Goal: Information Seeking & Learning: Learn about a topic

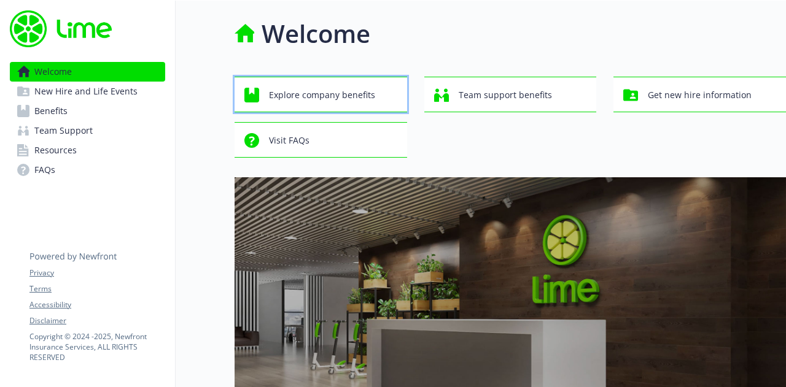
click at [328, 95] on span "Explore company benefits" at bounding box center [322, 94] width 106 height 23
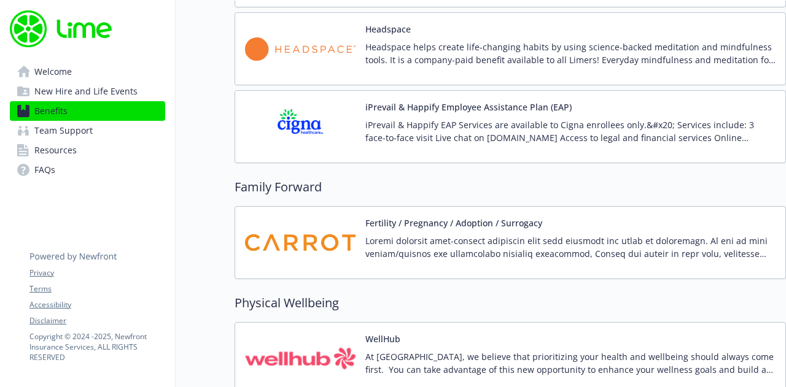
scroll to position [2577, 0]
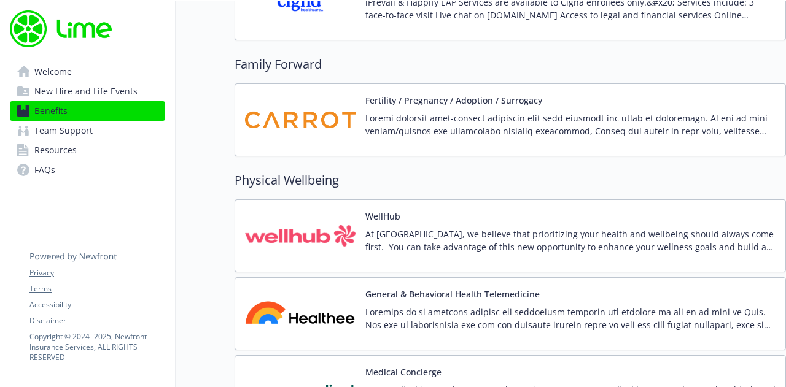
click at [319, 231] on img at bounding box center [300, 236] width 110 height 52
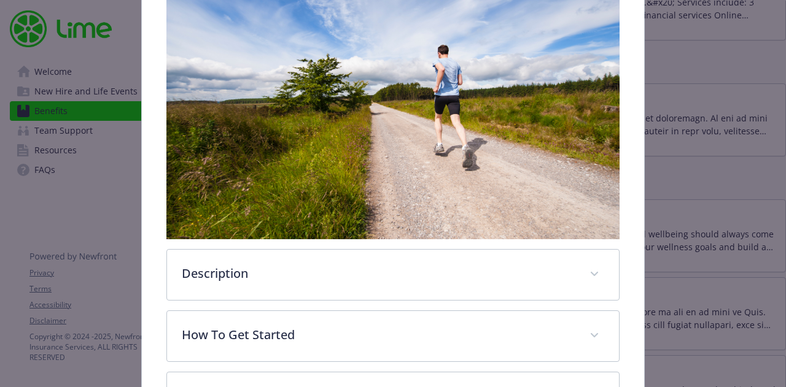
scroll to position [274, 0]
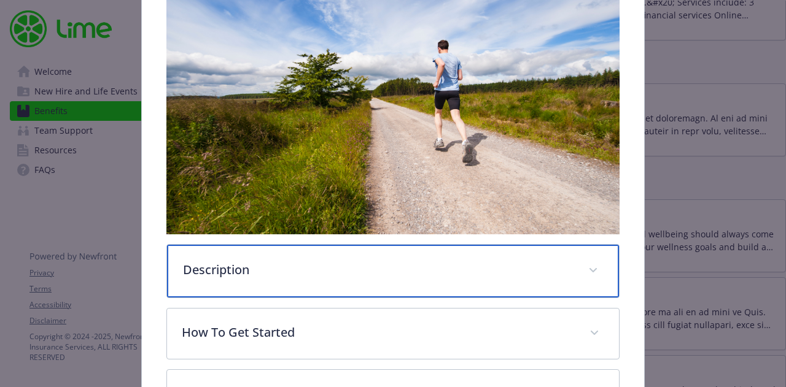
click at [562, 262] on p "Description" at bounding box center [378, 270] width 390 height 18
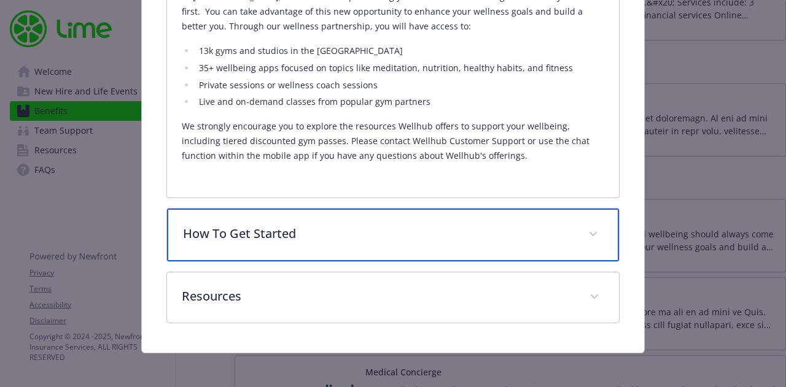
scroll to position [587, 0]
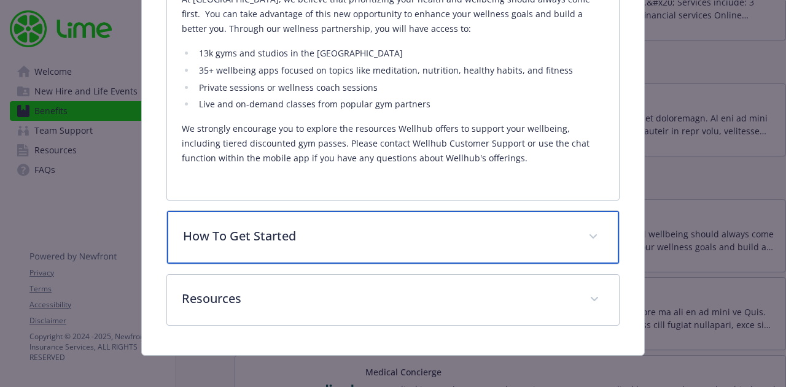
click at [511, 234] on p "How To Get Started" at bounding box center [378, 236] width 390 height 18
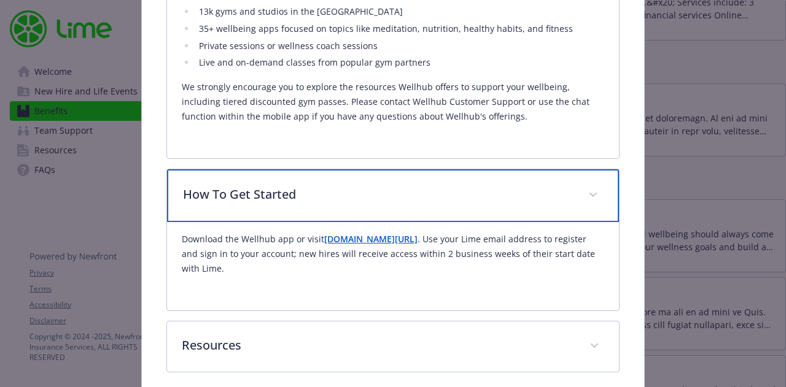
scroll to position [648, 0]
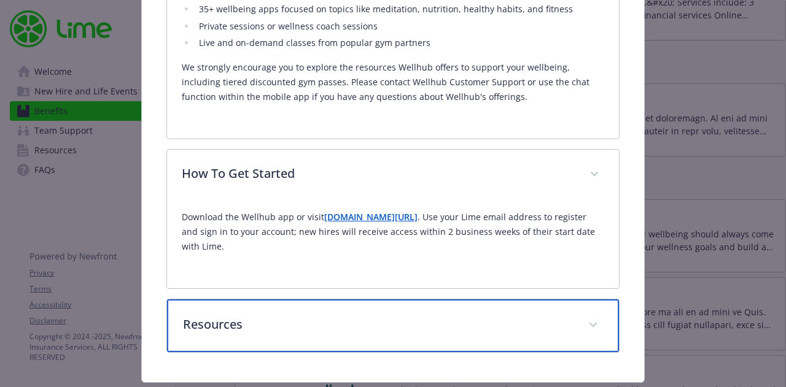
click at [594, 323] on span "details for plan Physical Wellbeing - WellHub - Wellness Program" at bounding box center [593, 325] width 20 height 20
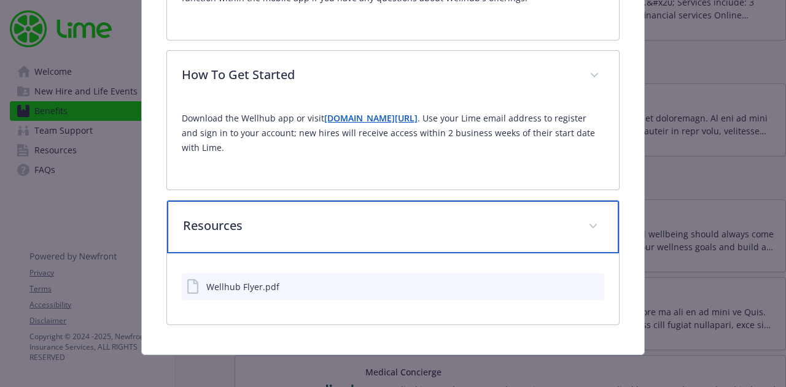
scroll to position [749, 0]
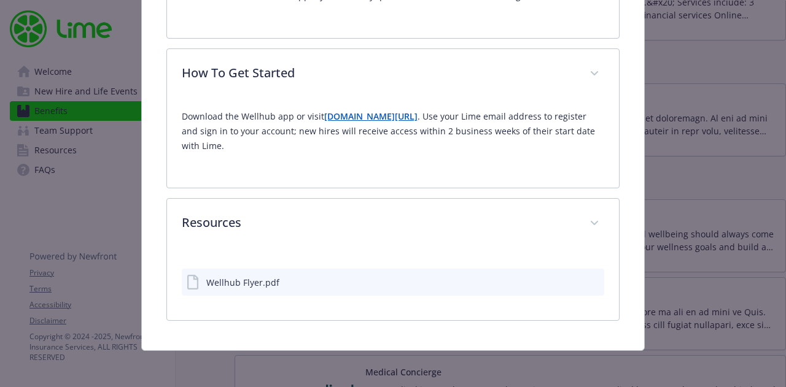
click at [587, 278] on icon "preview file" at bounding box center [592, 281] width 11 height 9
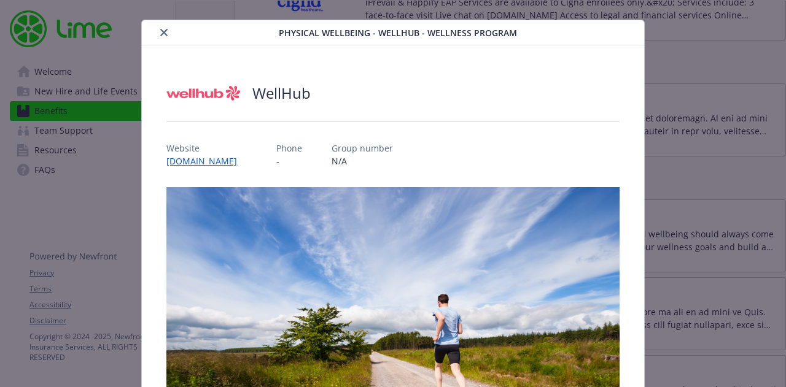
scroll to position [0, 0]
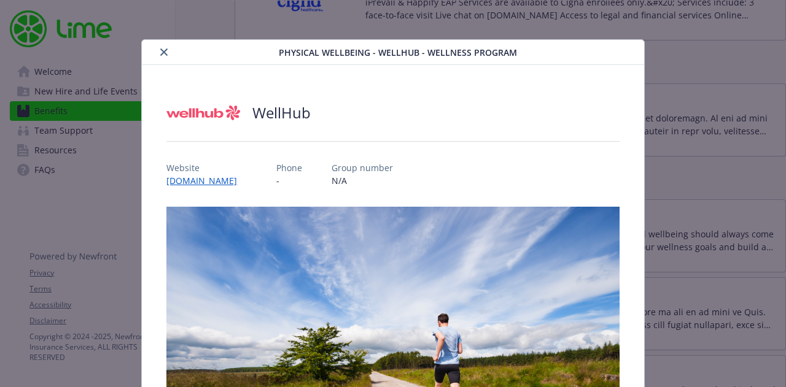
click at [165, 52] on icon "close" at bounding box center [163, 51] width 7 height 7
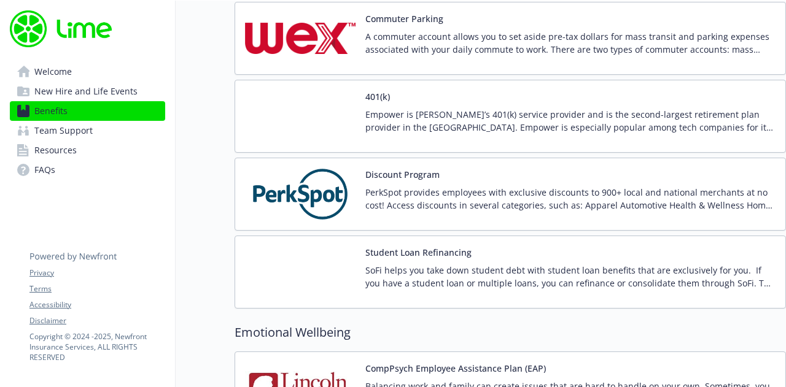
scroll to position [2020, 0]
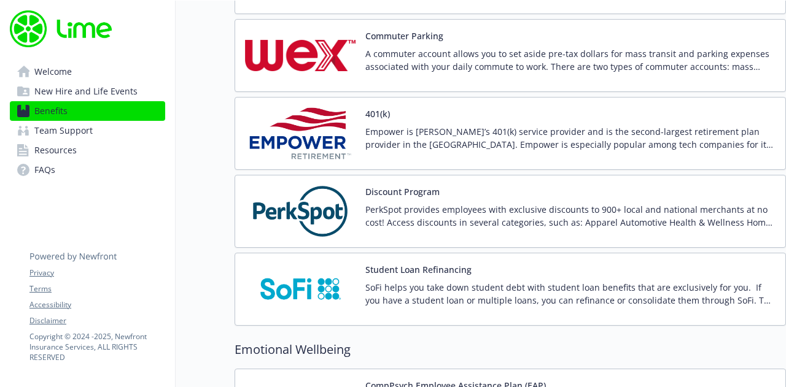
click at [303, 198] on img at bounding box center [300, 211] width 110 height 52
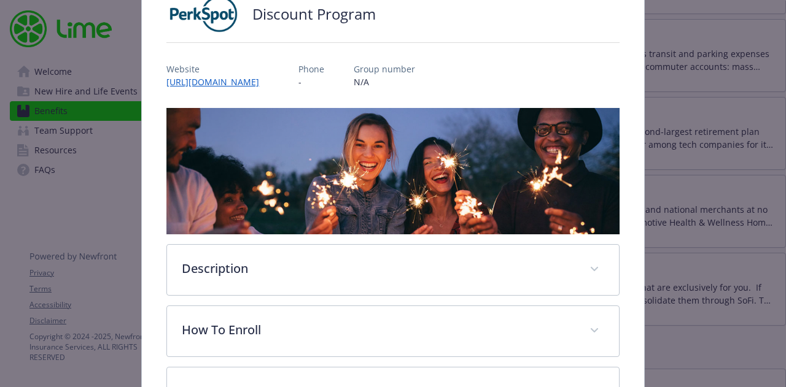
scroll to position [195, 0]
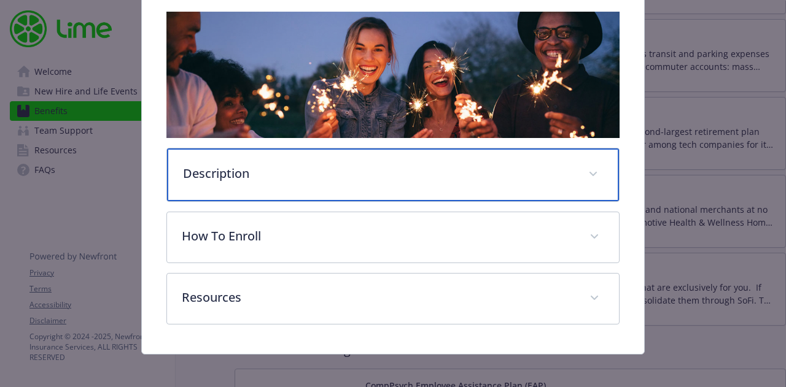
click at [245, 164] on p "Description" at bounding box center [378, 173] width 390 height 18
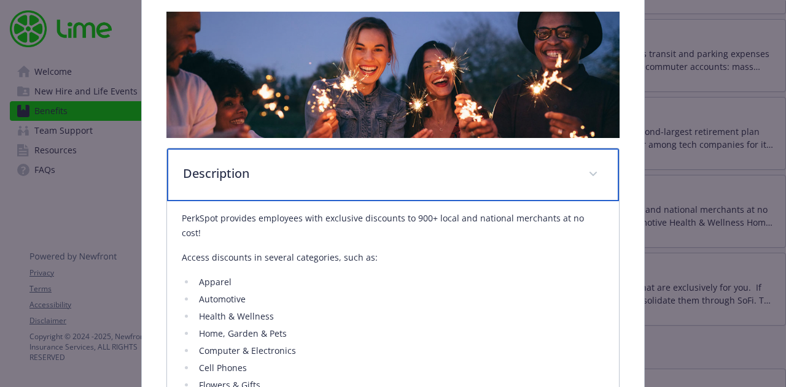
scroll to position [257, 0]
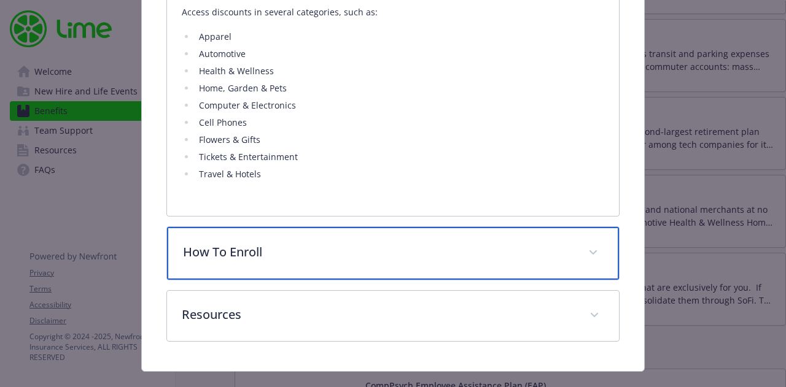
click at [500, 243] on p "How To Enroll" at bounding box center [378, 252] width 390 height 18
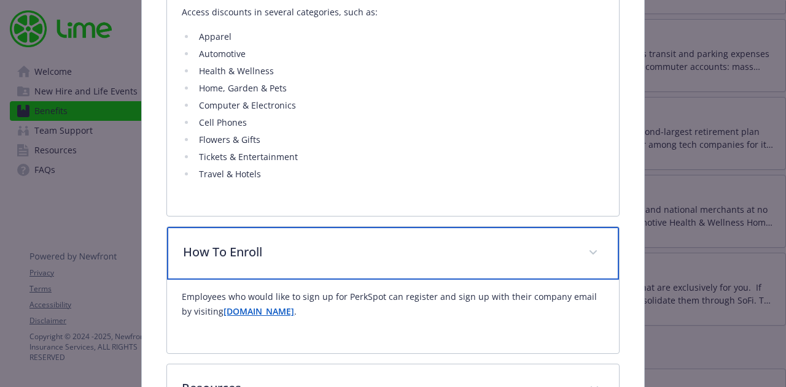
scroll to position [500, 0]
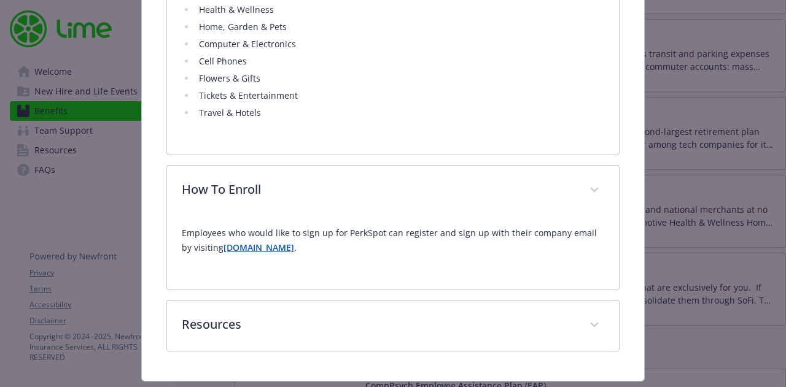
click at [260, 242] on strong "[DOMAIN_NAME]" at bounding box center [258, 248] width 71 height 12
